Goal: Task Accomplishment & Management: Manage account settings

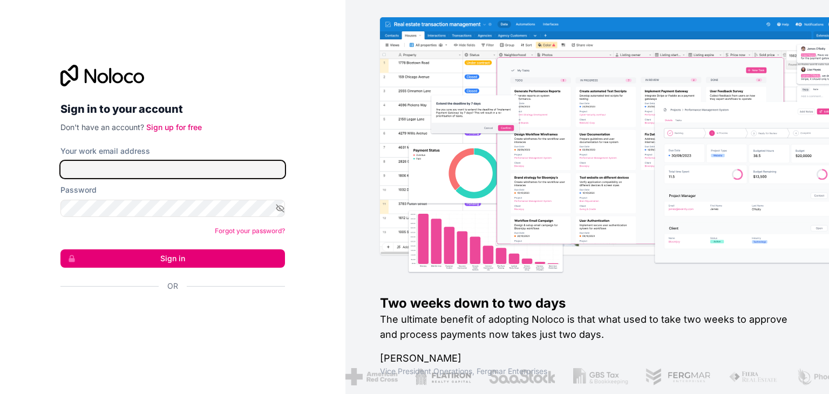
click at [216, 165] on input "Your work email address" at bounding box center [172, 169] width 224 height 17
type input "[EMAIL_ADDRESS][DOMAIN_NAME]"
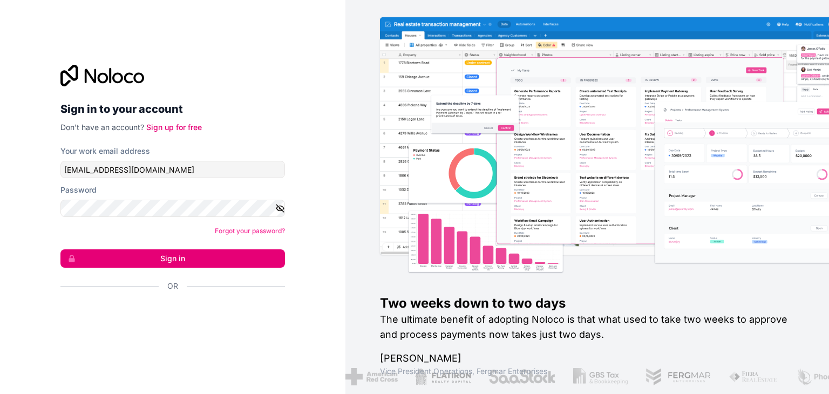
click at [281, 208] on icon "button" at bounding box center [280, 208] width 10 height 10
click at [193, 257] on button "Sign in" at bounding box center [172, 258] width 224 height 18
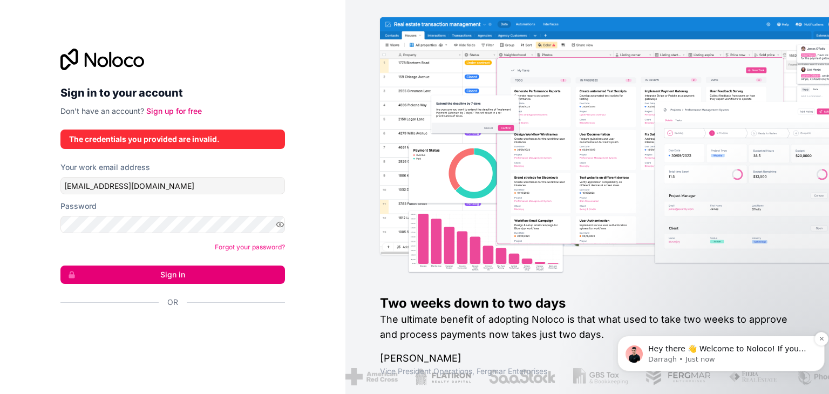
click at [712, 347] on span "Hey there 👋 Welcome to Noloco! If you have any questions, just reply to this me…" at bounding box center [727, 359] width 158 height 30
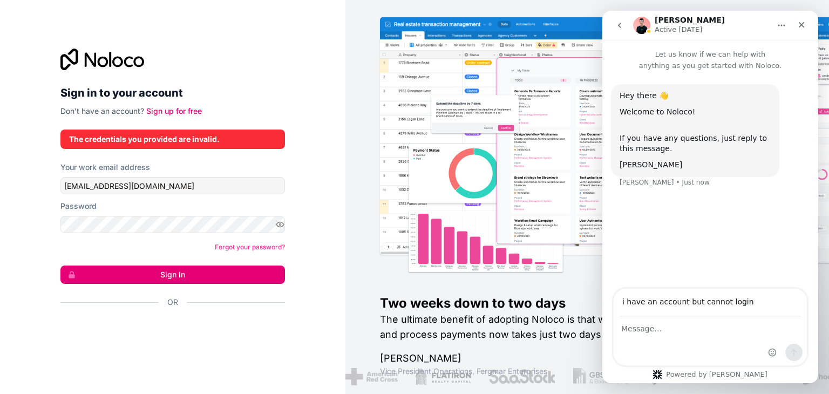
type input "i have an account but cannot login"
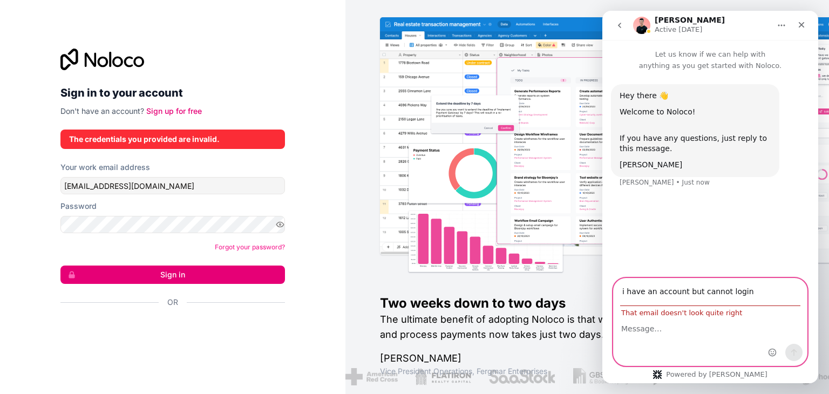
click at [678, 328] on textarea "Message…" at bounding box center [709, 326] width 193 height 18
drag, startPoint x: 741, startPoint y: 291, endPoint x: 589, endPoint y: 307, distance: 153.5
click at [602, 307] on html "Darragh Active 1d ago Let us know if we can help with anything as you get start…" at bounding box center [710, 197] width 216 height 372
click at [673, 336] on div "Intercom messenger" at bounding box center [709, 341] width 193 height 49
drag, startPoint x: 743, startPoint y: 295, endPoint x: 615, endPoint y: 307, distance: 128.0
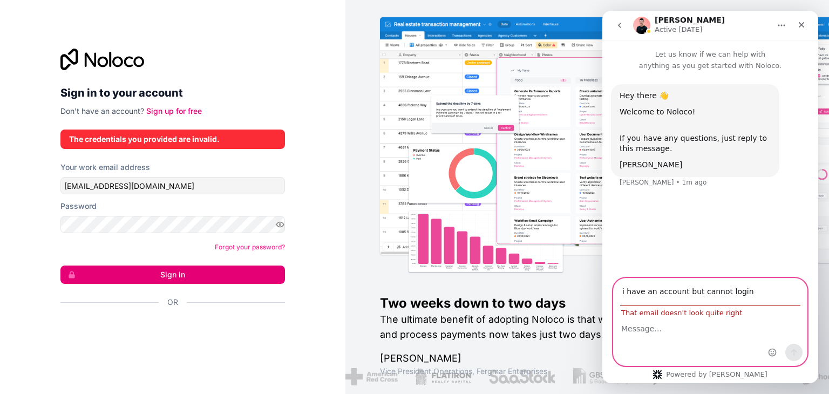
click at [615, 307] on div "i have an account but cannot login That email doesn't look quite right" at bounding box center [709, 297] width 193 height 38
click at [654, 189] on div "Hey there 👋 Welcome to Noloco! If you have any questions, just reply to this me…" at bounding box center [710, 142] width 199 height 117
click at [640, 316] on span "That email doesn't look quite right" at bounding box center [681, 313] width 136 height 8
click at [633, 327] on textarea "Message…" at bounding box center [709, 326] width 193 height 18
paste textarea "i have an account but cannot login"
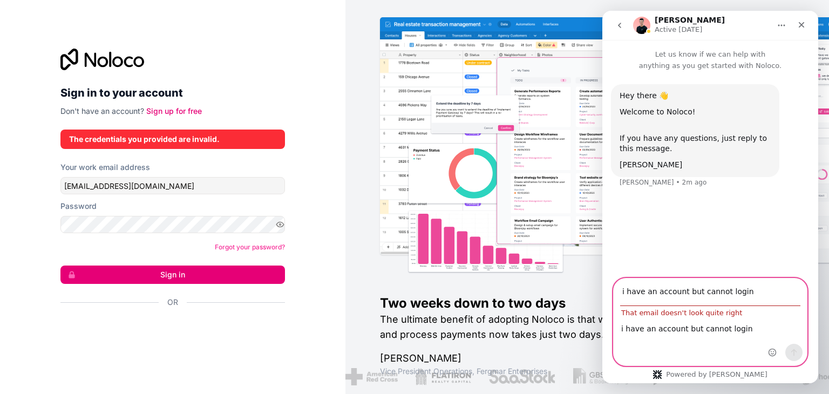
type textarea "i have an account but cannot login"
click at [689, 221] on div "Hey there 👋 Welcome to Noloco! If you have any questions, just reply to this me…" at bounding box center [710, 175] width 216 height 208
click at [740, 294] on input "i have an account but cannot login" at bounding box center [710, 292] width 180 height 28
drag, startPoint x: 708, startPoint y: 291, endPoint x: 604, endPoint y: 293, distance: 104.1
click at [604, 293] on div "i have an account but cannot login That email doesn't look quite right i have a…" at bounding box center [710, 322] width 216 height 88
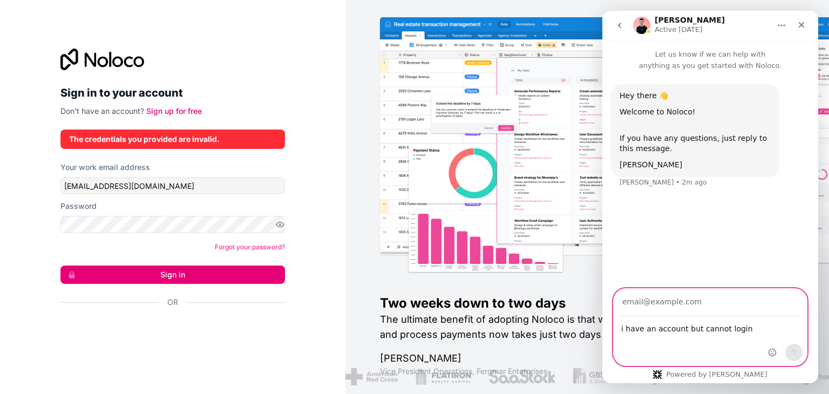
click at [645, 317] on textarea "i have an account but cannot login" at bounding box center [709, 326] width 193 height 18
click at [708, 335] on div "i have an account but cannot login i have an account but cannot login" at bounding box center [709, 341] width 193 height 49
click at [707, 331] on textarea "i have an account but cannot login" at bounding box center [709, 326] width 193 height 18
click at [752, 326] on textarea "i have an account but cannot login" at bounding box center [709, 326] width 193 height 18
click at [647, 182] on div "Darragh • 2m ago" at bounding box center [662, 182] width 87 height 6
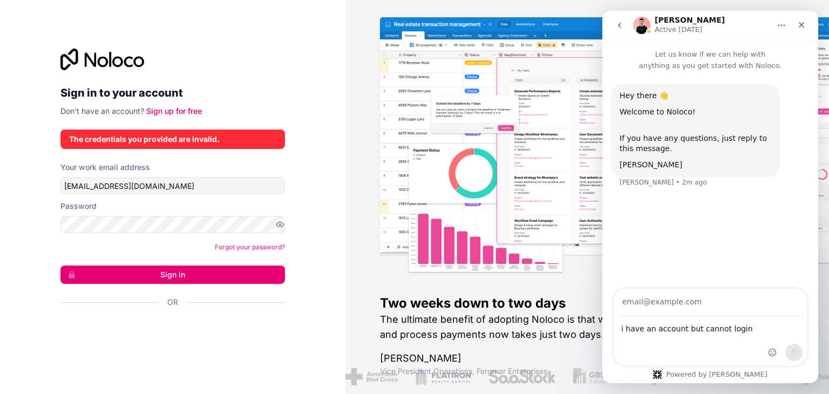
click at [644, 189] on div "Hey there 👋 Welcome to Noloco! If you have any questions, just reply to this me…" at bounding box center [710, 142] width 199 height 117
click at [686, 189] on div "Hey there 👋 Welcome to Noloco! If you have any questions, just reply to this me…" at bounding box center [710, 142] width 199 height 117
click at [670, 158] on div "Hey there 👋 Welcome to Noloco! If you have any questions, just reply to this me…" at bounding box center [694, 131] width 151 height 80
click at [715, 374] on div "Powered by Fin" at bounding box center [709, 374] width 131 height 9
click at [585, 173] on img at bounding box center [638, 158] width 483 height 238
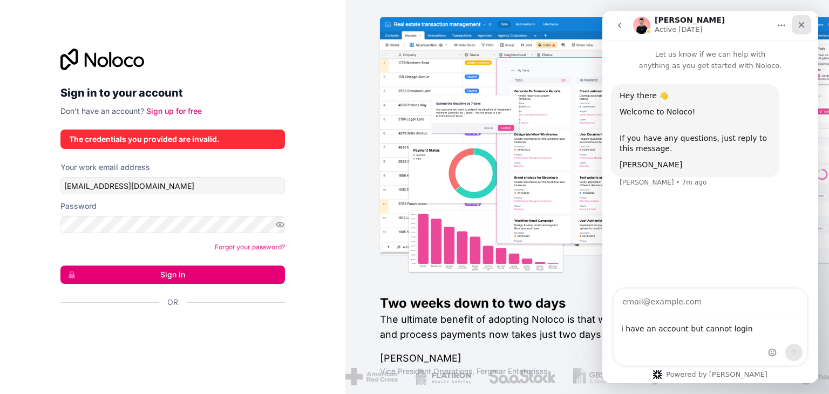
click at [803, 25] on icon "Close" at bounding box center [801, 24] width 9 height 9
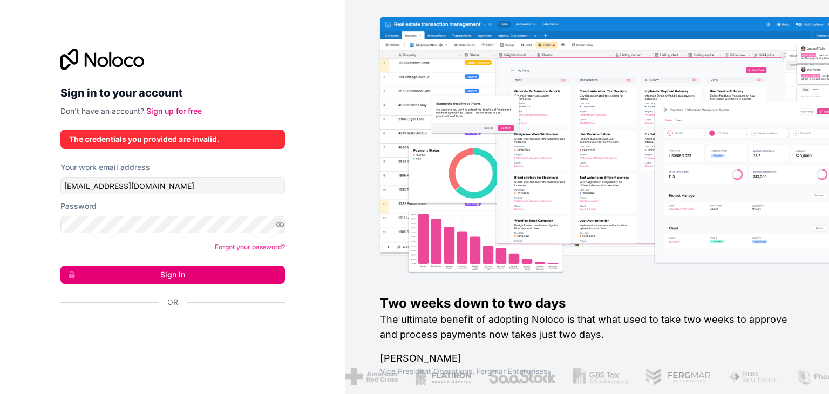
click at [186, 266] on button "Sign in" at bounding box center [172, 274] width 224 height 18
click at [175, 273] on button "Sign in" at bounding box center [172, 274] width 224 height 18
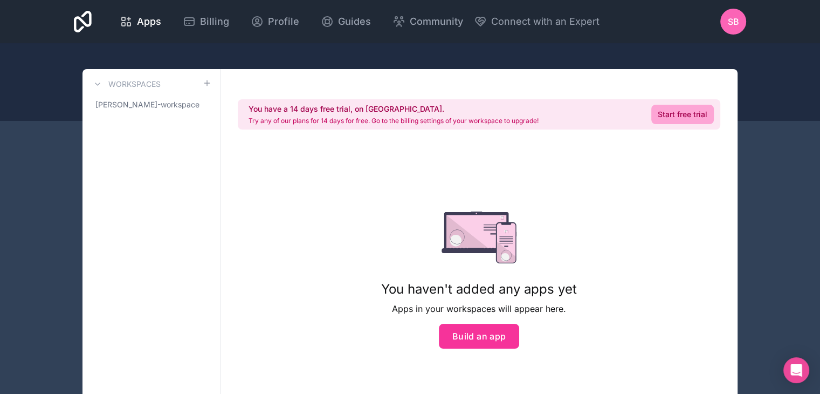
click at [286, 23] on span "Profile" at bounding box center [283, 21] width 31 height 15
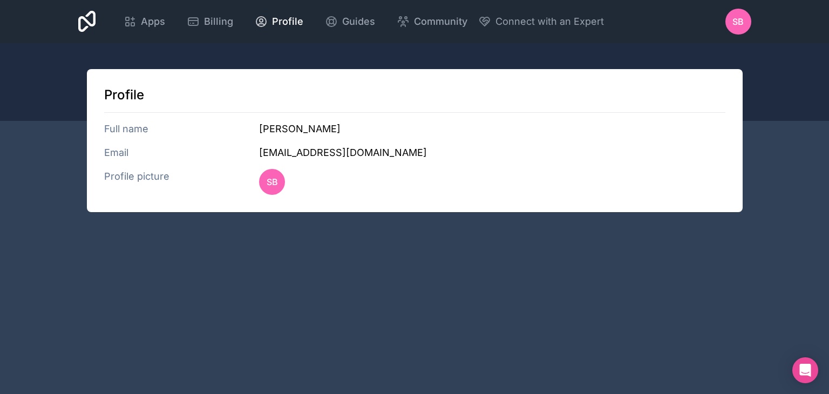
click at [353, 22] on span "Guides" at bounding box center [358, 21] width 33 height 15
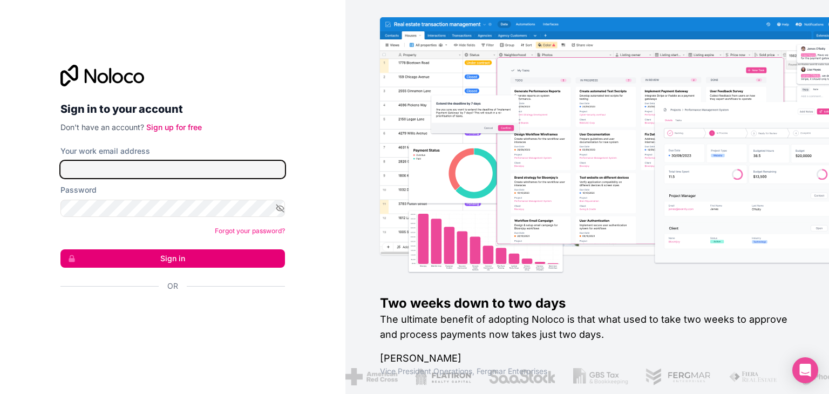
click at [92, 173] on input "Your work email address" at bounding box center [172, 169] width 224 height 17
type input "[EMAIL_ADDRESS][DOMAIN_NAME]"
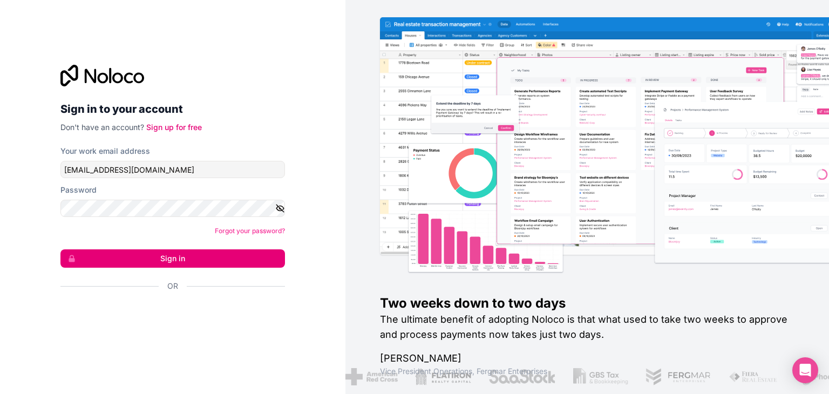
click at [279, 209] on icon "button" at bounding box center [280, 208] width 10 height 10
click at [194, 257] on button "Sign in" at bounding box center [172, 258] width 224 height 18
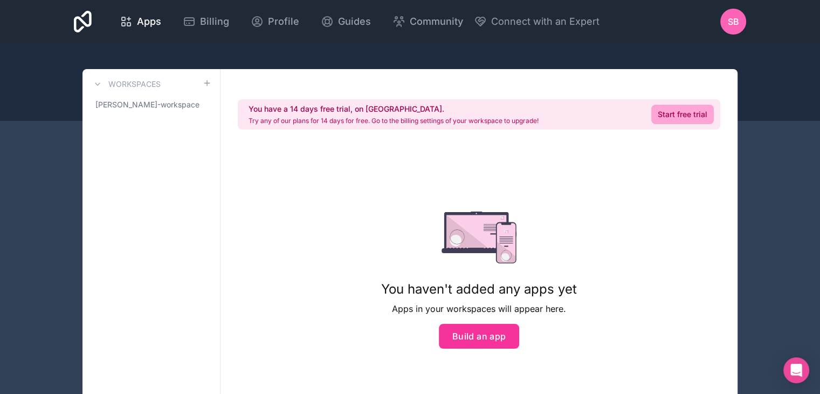
click at [735, 18] on span "SB" at bounding box center [733, 21] width 11 height 13
